Goal: Information Seeking & Learning: Learn about a topic

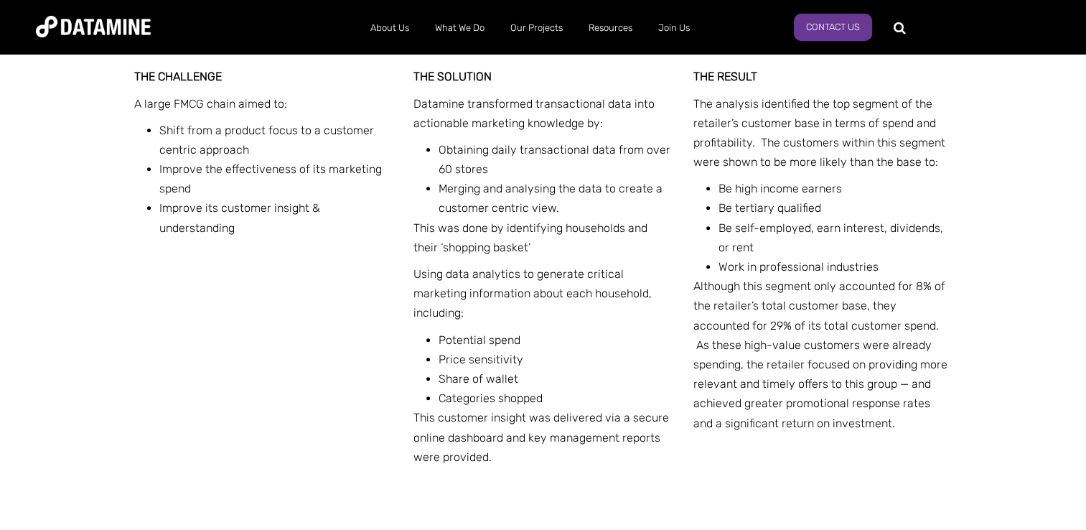
scroll to position [610, 0]
drag, startPoint x: 137, startPoint y: 99, endPoint x: 286, endPoint y: 108, distance: 149.5
click at [286, 108] on p "A large FMCG chain aimed to:" at bounding box center [263, 102] width 259 height 19
click at [936, 146] on p "The analysis identified the top segment of the retailer’s customer base in term…" at bounding box center [822, 132] width 259 height 78
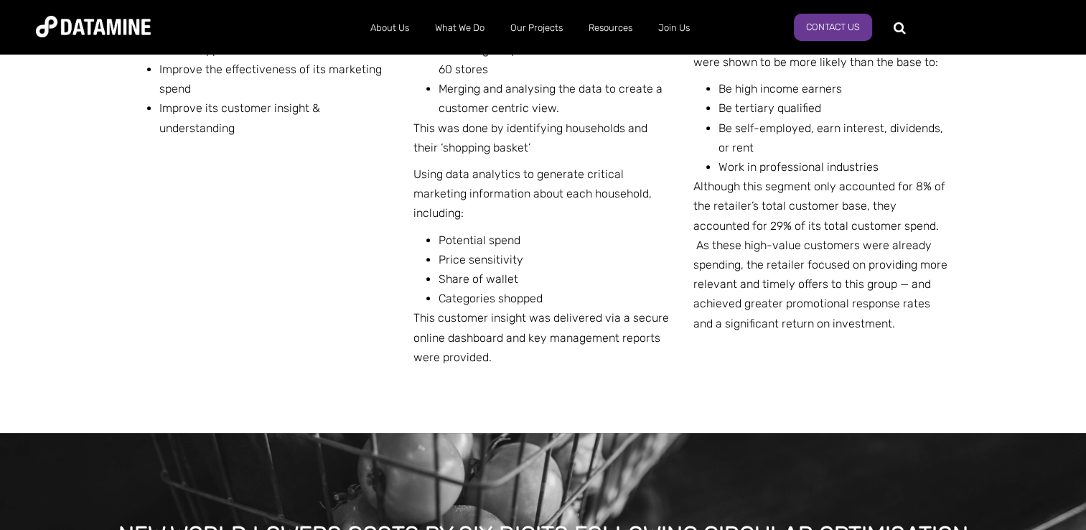
scroll to position [0, 0]
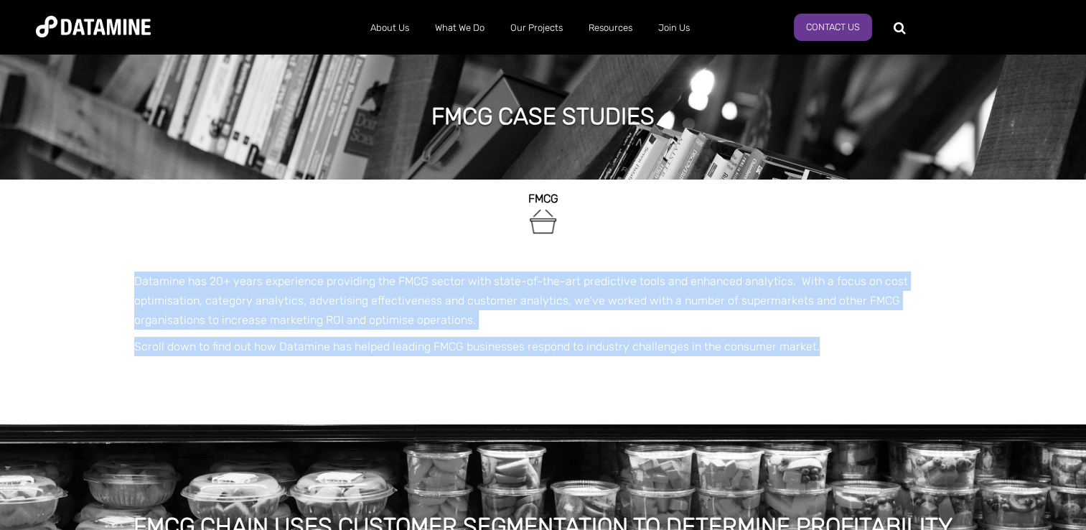
drag, startPoint x: 161, startPoint y: 281, endPoint x: 922, endPoint y: 334, distance: 763.2
click at [922, 334] on span "FMCG Datamine has 20+ years experience providing the FMCG sector with state-of-…" at bounding box center [543, 294] width 818 height 230
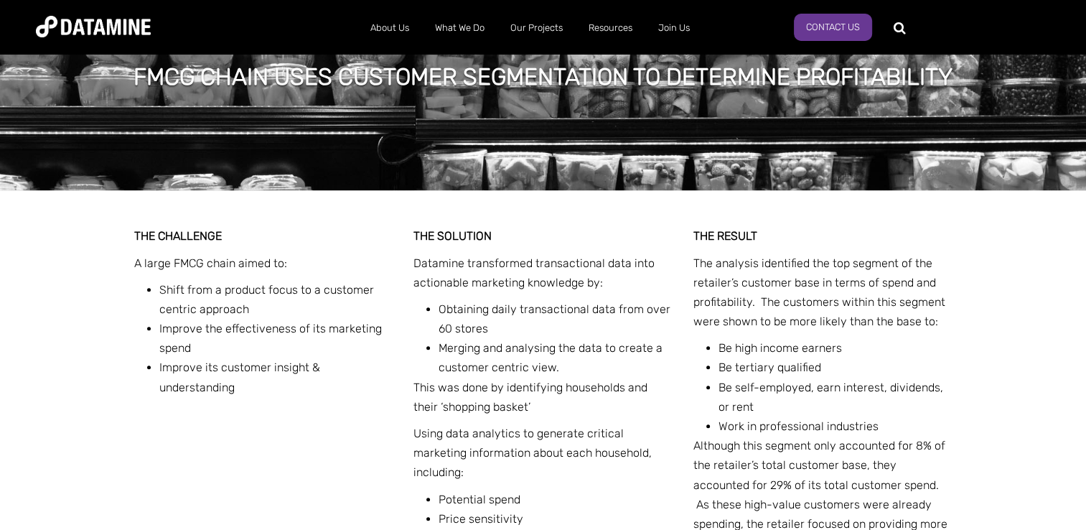
click at [568, 356] on li "Merging and analysing the data to create a customer centric view." at bounding box center [555, 357] width 234 height 39
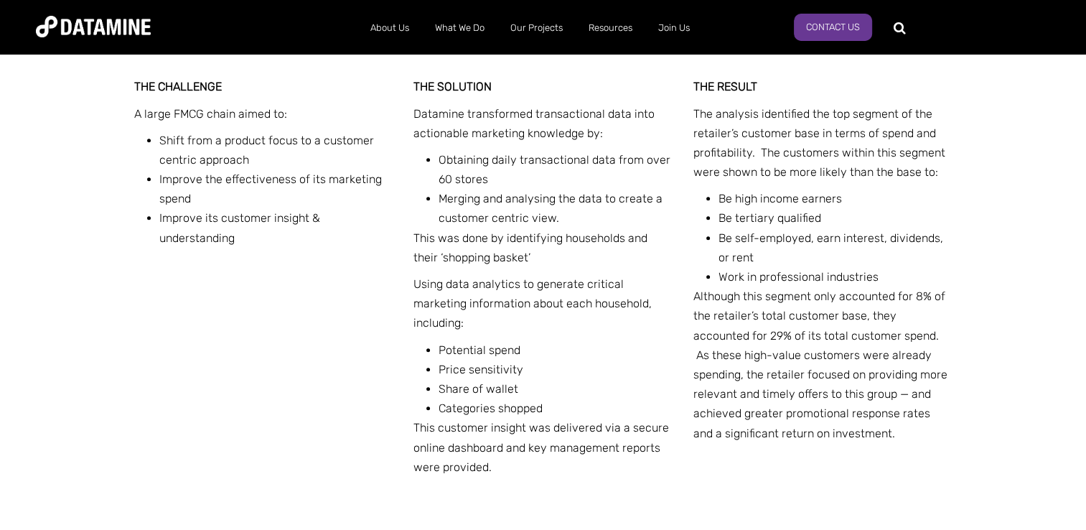
scroll to position [593, 0]
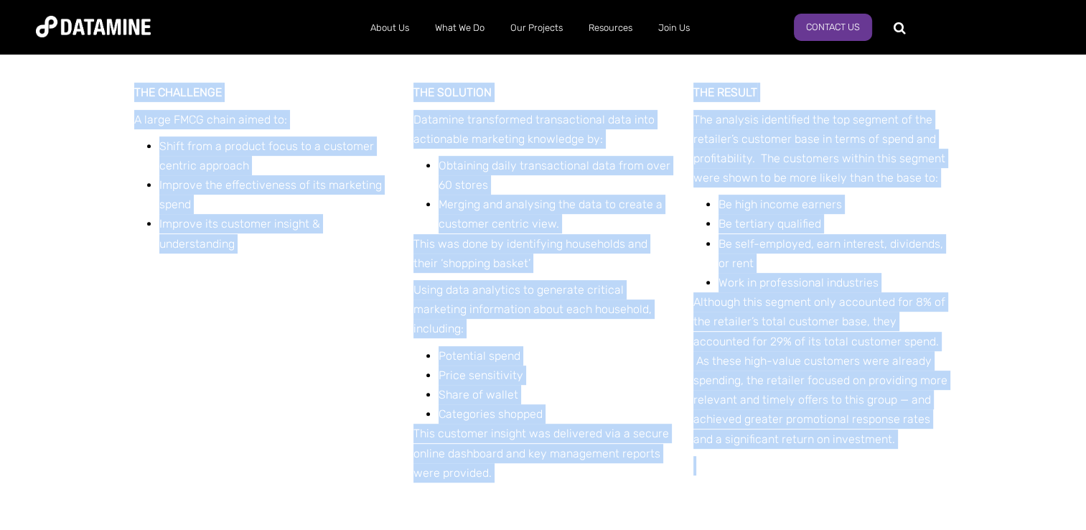
drag, startPoint x: 131, startPoint y: 87, endPoint x: 850, endPoint y: 449, distance: 805.1
click at [850, 449] on div "THE CHALLENGE A large FMCG chain aimed to: Shift from a product focus to a cust…" at bounding box center [543, 298] width 840 height 502
click at [444, 329] on p "Using data analytics to generate critical marketing information about each hous…" at bounding box center [542, 309] width 259 height 59
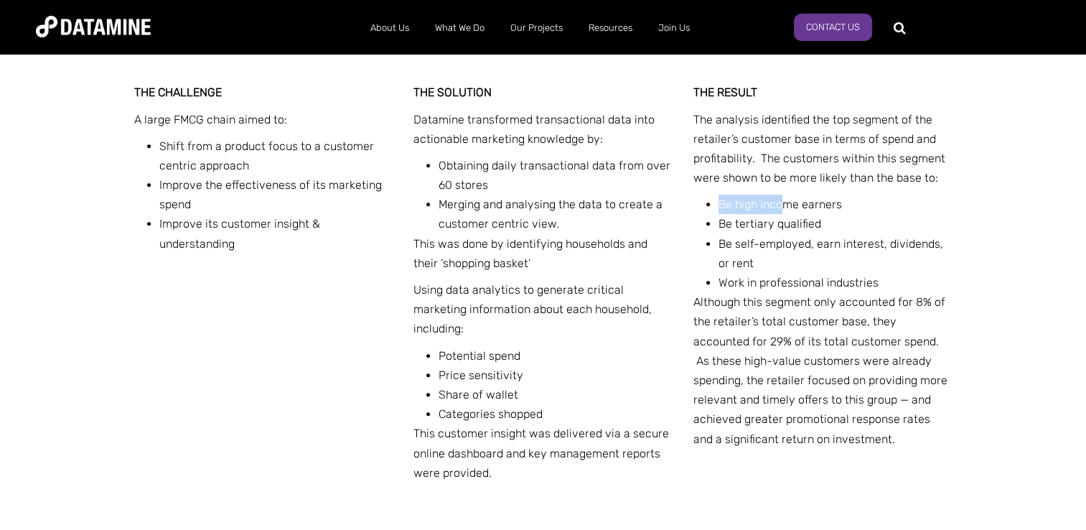
drag, startPoint x: 759, startPoint y: 196, endPoint x: 706, endPoint y: 197, distance: 53.1
click at [718, 197] on li "Be high income earners" at bounding box center [835, 203] width 234 height 19
drag, startPoint x: 706, startPoint y: 197, endPoint x: 705, endPoint y: 272, distance: 75.4
click at [705, 272] on ul "Be high income earners Be tertiary qualified Be self-employed, earn interest, d…" at bounding box center [828, 243] width 248 height 98
drag, startPoint x: 827, startPoint y: 205, endPoint x: 693, endPoint y: 201, distance: 134.2
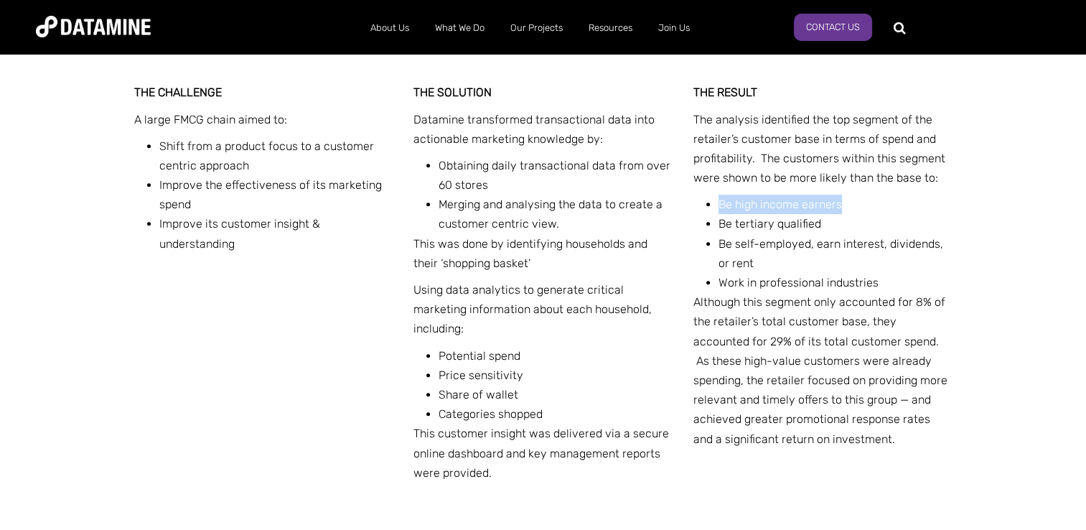
click at [693, 201] on div "THE RESULT The analysis identified the top segment of the retailer’s customer b…" at bounding box center [822, 283] width 259 height 400
drag, startPoint x: 693, startPoint y: 201, endPoint x: 743, endPoint y: 361, distance: 167.5
click at [743, 361] on p "Although this segment only accounted for 8% of the retailer’s total customer ba…" at bounding box center [822, 370] width 259 height 156
